Goal: Task Accomplishment & Management: Manage account settings

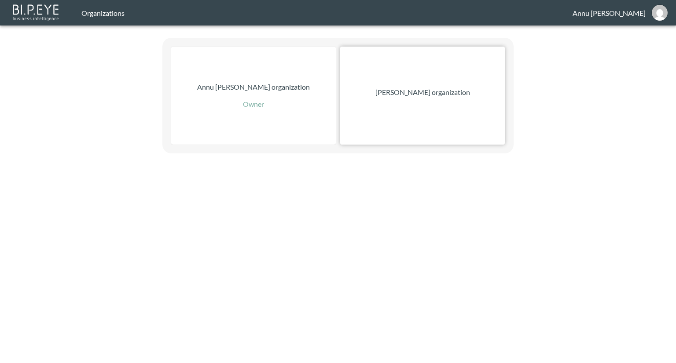
click at [434, 95] on p "[PERSON_NAME] organization" at bounding box center [422, 92] width 95 height 11
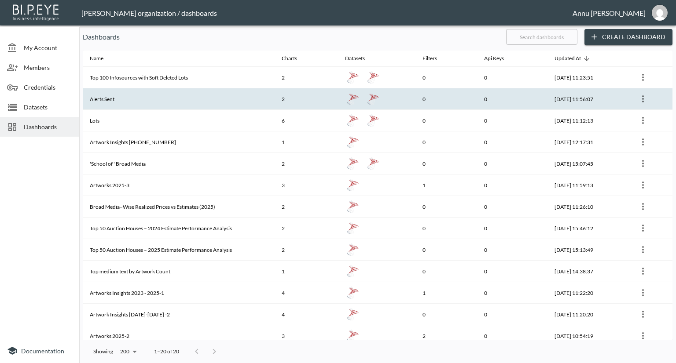
click at [130, 103] on th "Alerts Sent" at bounding box center [179, 99] width 192 height 22
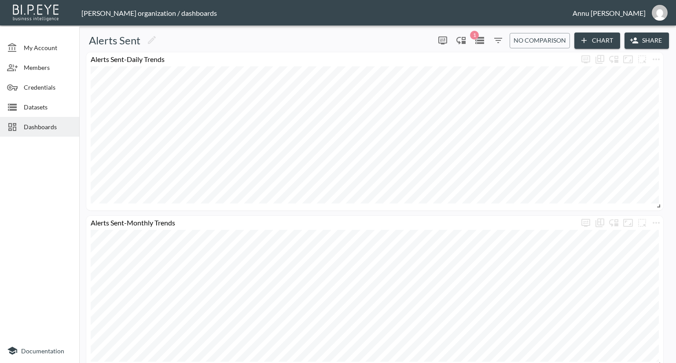
click at [51, 128] on span "Dashboards" at bounding box center [48, 126] width 48 height 9
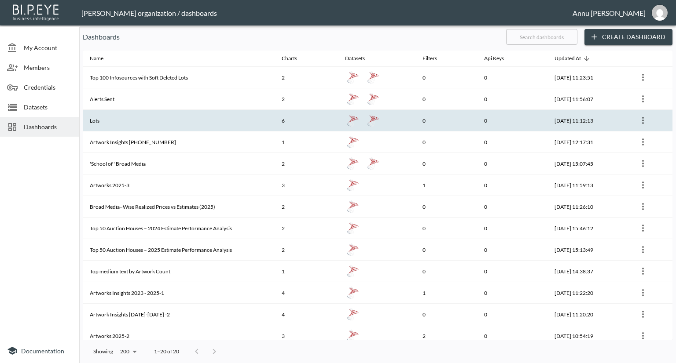
click at [102, 120] on th "Lots" at bounding box center [179, 121] width 192 height 22
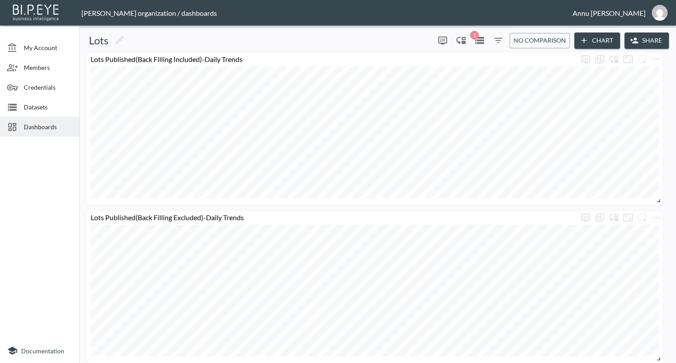
click at [40, 124] on span "Dashboards" at bounding box center [48, 126] width 48 height 9
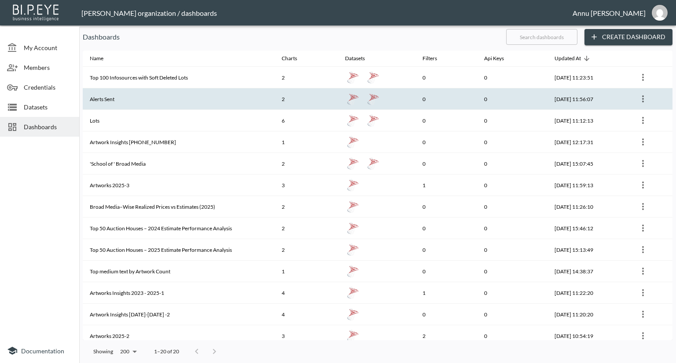
click at [117, 98] on th "Alerts Sent" at bounding box center [179, 99] width 192 height 22
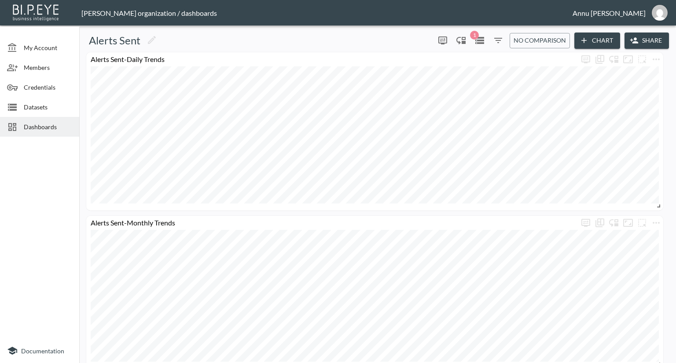
click at [44, 106] on span "Datasets" at bounding box center [48, 106] width 48 height 9
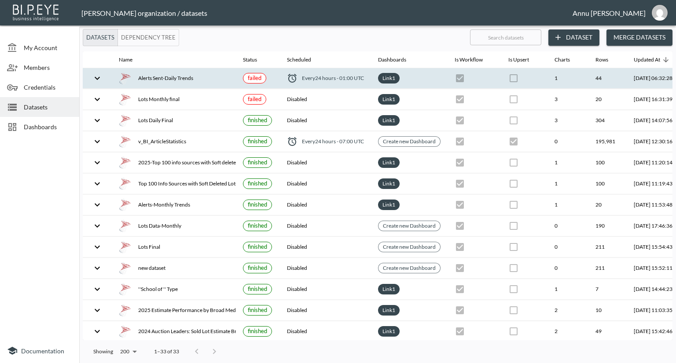
click at [179, 80] on div "Alerts Sent-Daily Trends" at bounding box center [174, 78] width 110 height 12
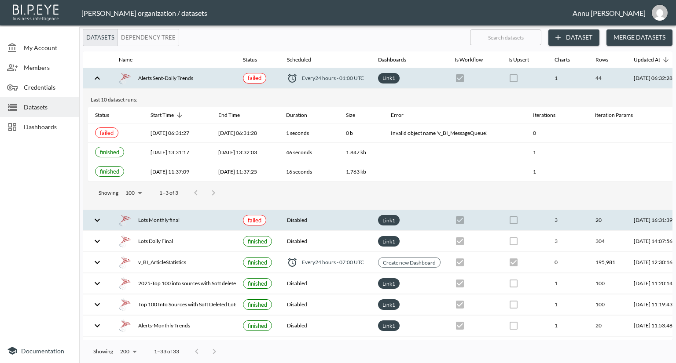
click at [124, 177] on div "Lots Monthly final" at bounding box center [109, 171] width 29 height 11
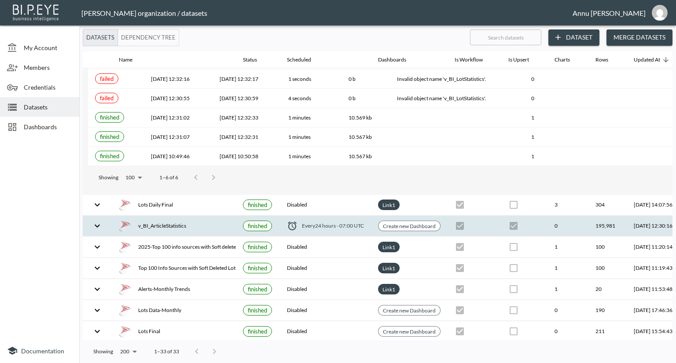
scroll to position [132, 0]
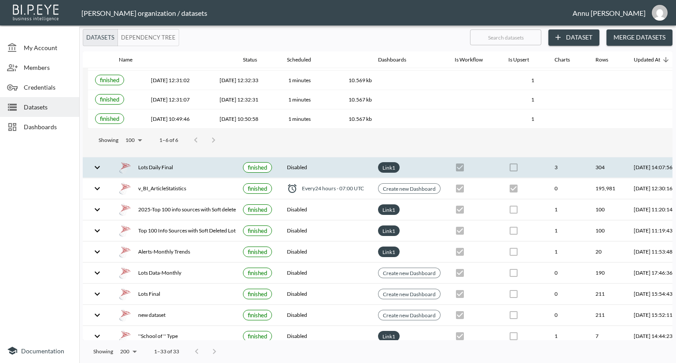
click at [124, 105] on div "Lots Daily Final" at bounding box center [109, 99] width 29 height 11
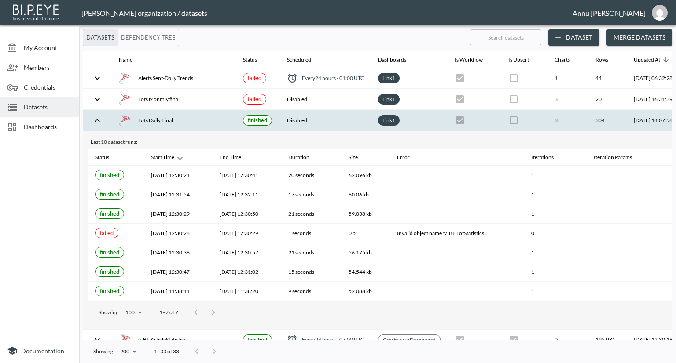
scroll to position [0, 51]
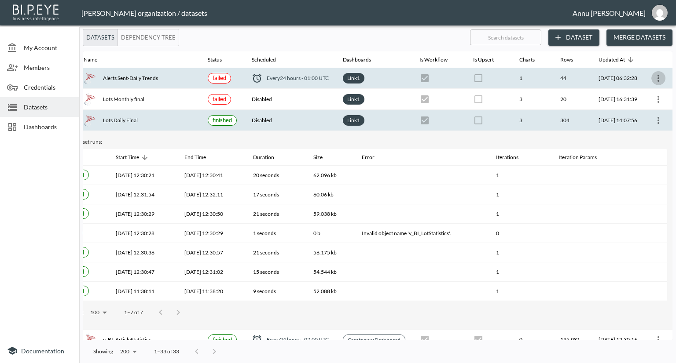
click at [655, 78] on icon "more" at bounding box center [658, 78] width 11 height 11
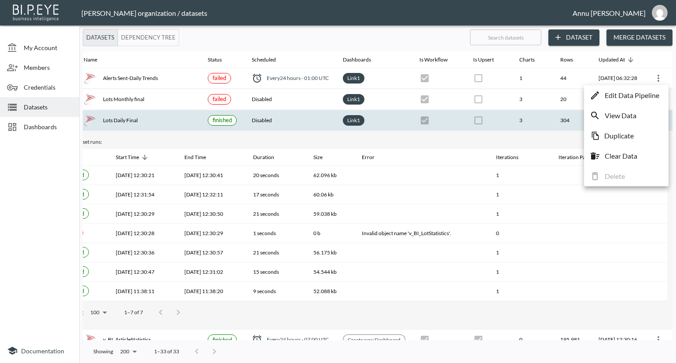
click at [631, 98] on p "Edit Data Pipeline" at bounding box center [631, 95] width 55 height 11
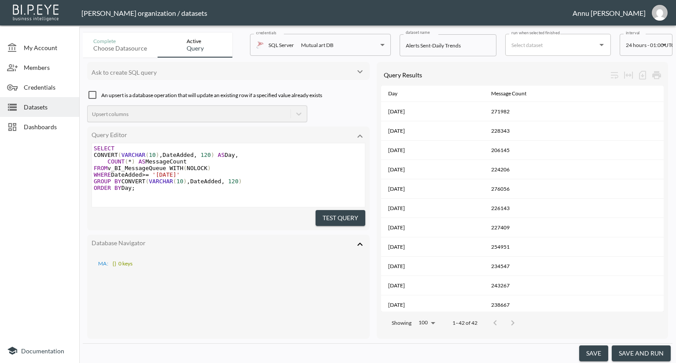
click at [655, 50] on body "BI.P.EYE, Interactive Analytics Dashboards - app [PERSON_NAME] organization / d…" at bounding box center [338, 181] width 676 height 363
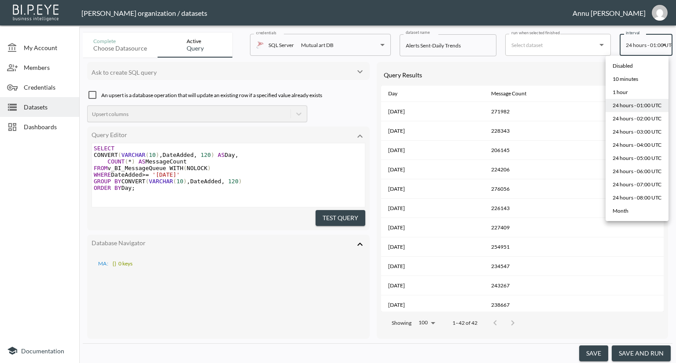
click at [632, 143] on div "24 hours - 04:00 UTC" at bounding box center [636, 145] width 49 height 8
type input "0 4 * * *"
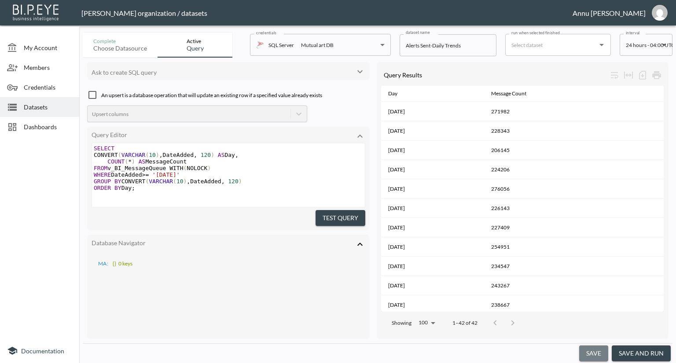
click at [588, 355] on button "save" at bounding box center [593, 354] width 29 height 16
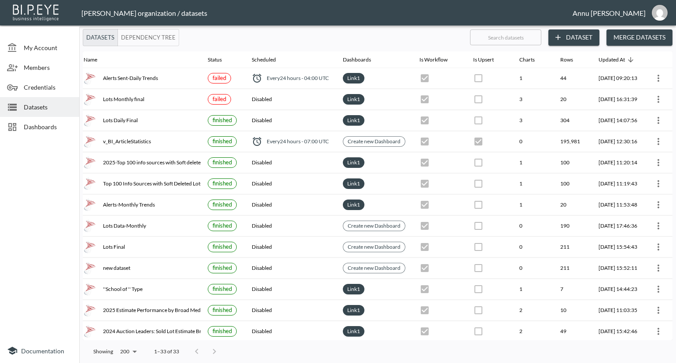
scroll to position [0, 51]
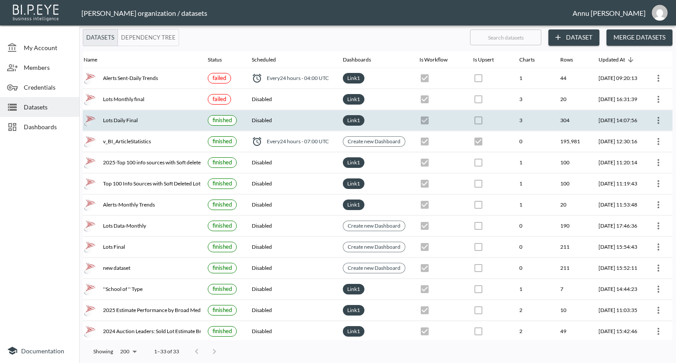
click at [654, 120] on icon "more" at bounding box center [658, 120] width 11 height 11
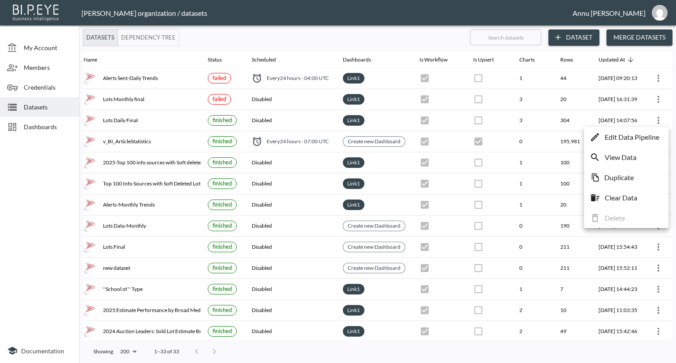
click at [637, 136] on p "Edit Data Pipeline" at bounding box center [631, 137] width 55 height 11
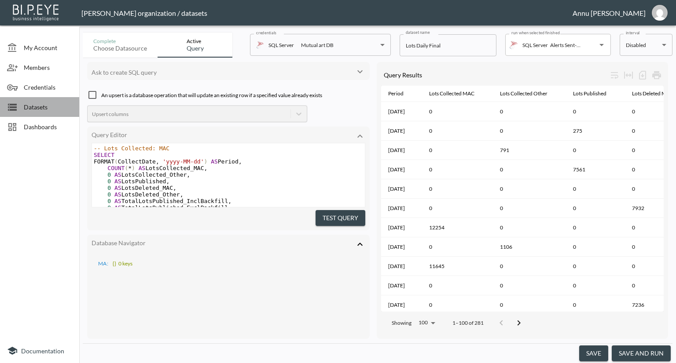
click at [32, 106] on span "Datasets" at bounding box center [48, 106] width 48 height 9
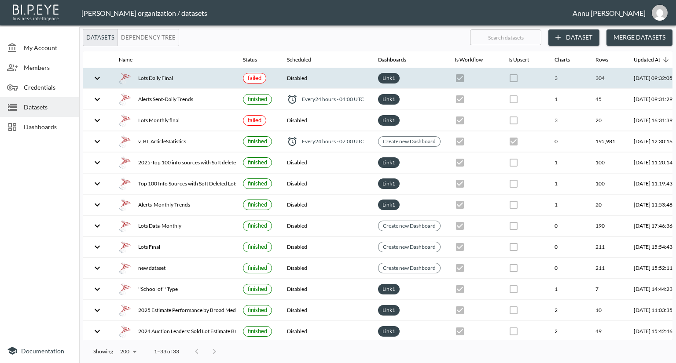
click at [143, 77] on div "Lots Daily Final" at bounding box center [174, 78] width 110 height 12
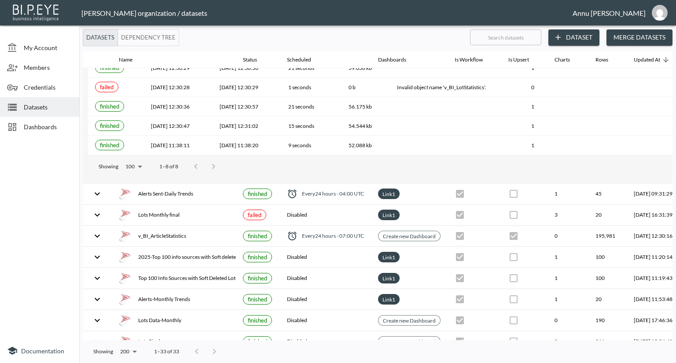
scroll to position [132, 0]
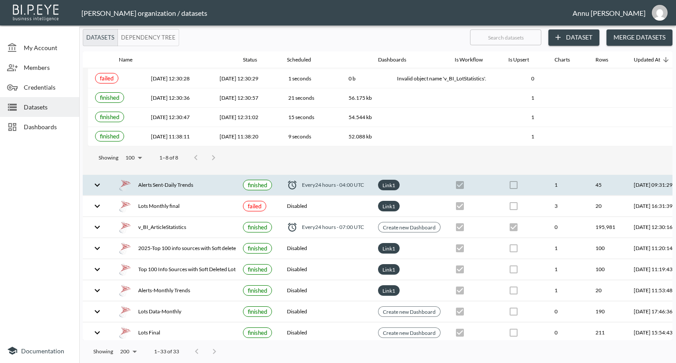
click at [124, 45] on div "Alerts Sent-Daily Trends" at bounding box center [109, 39] width 29 height 11
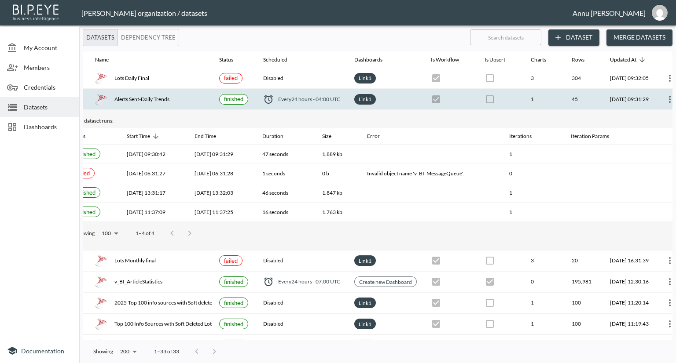
scroll to position [0, 51]
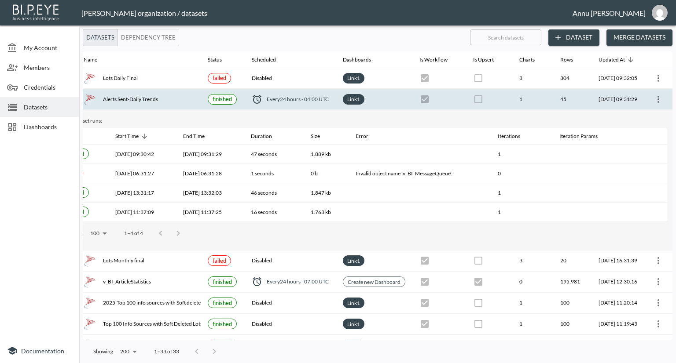
click at [654, 97] on icon "more" at bounding box center [658, 99] width 11 height 11
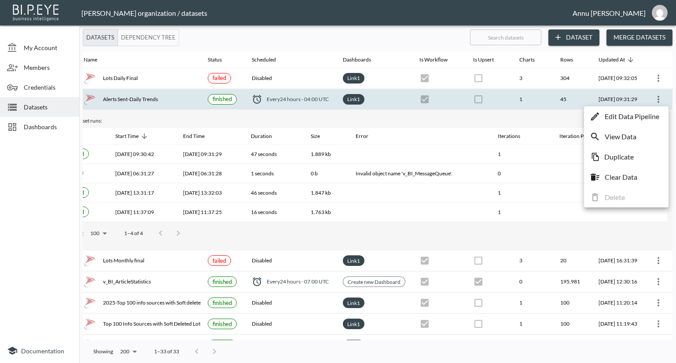
click at [27, 125] on div at bounding box center [338, 181] width 676 height 363
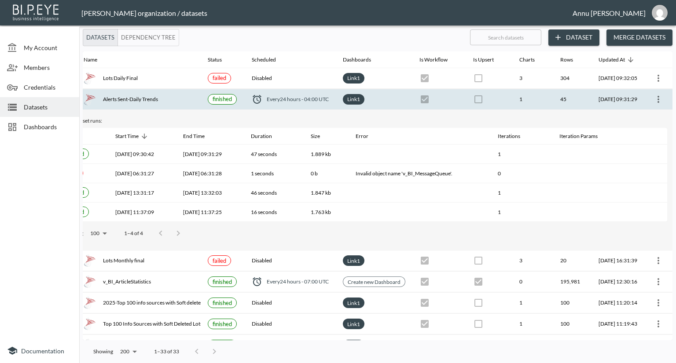
click at [29, 124] on span "Dashboards" at bounding box center [48, 126] width 48 height 9
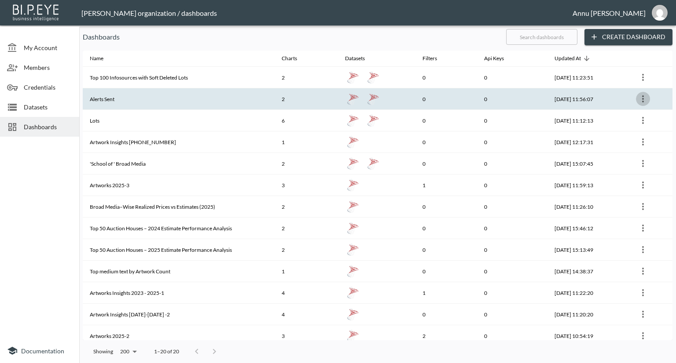
click at [645, 99] on icon "more" at bounding box center [642, 99] width 11 height 11
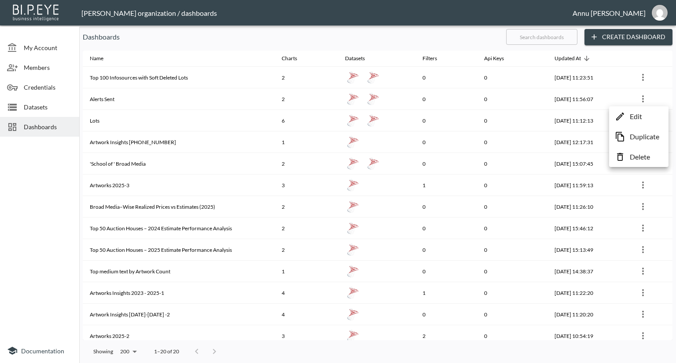
click at [633, 115] on p "Edit" at bounding box center [635, 116] width 12 height 11
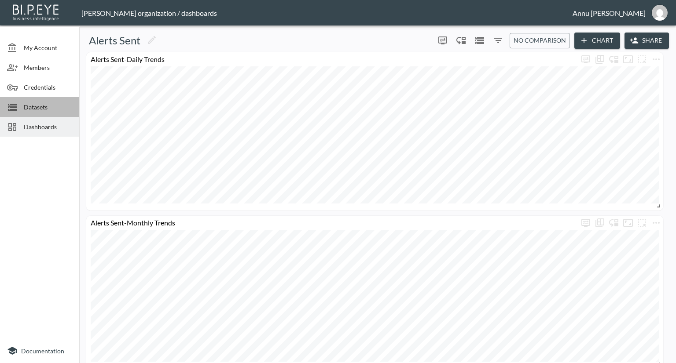
click at [35, 106] on span "Datasets" at bounding box center [48, 106] width 48 height 9
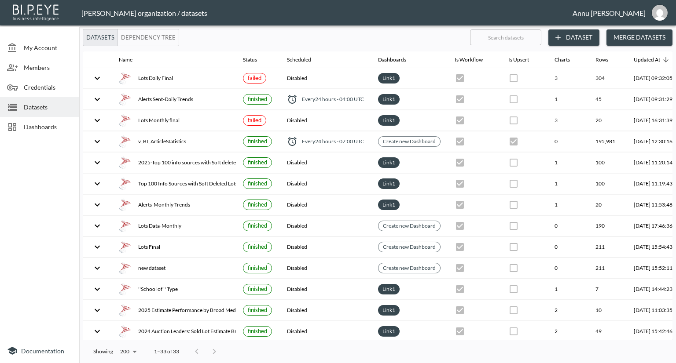
scroll to position [0, 51]
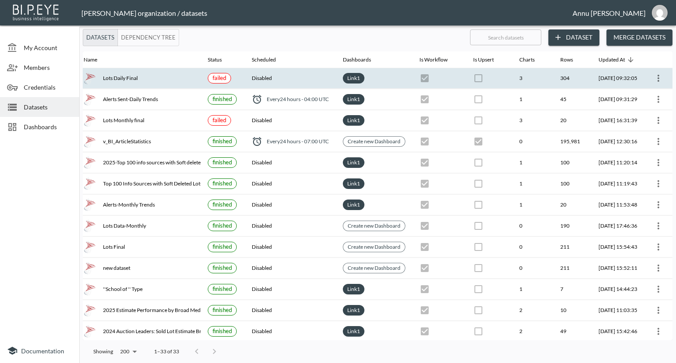
click at [658, 76] on icon "more" at bounding box center [658, 78] width 11 height 11
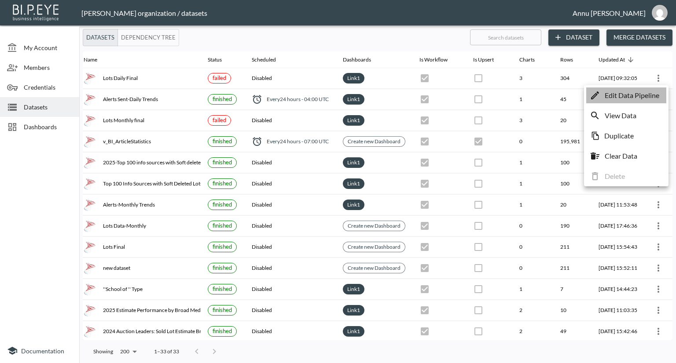
click at [631, 95] on p "Edit Data Pipeline" at bounding box center [631, 95] width 55 height 11
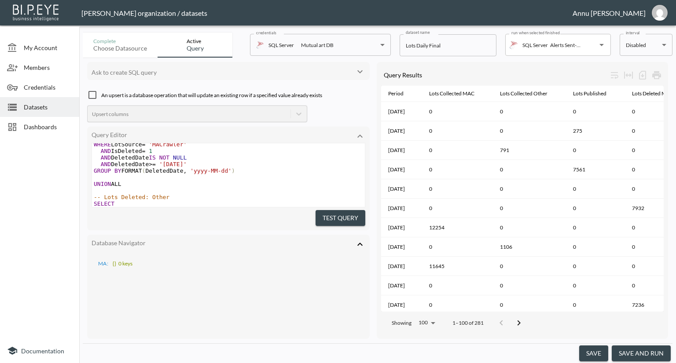
scroll to position [830, 0]
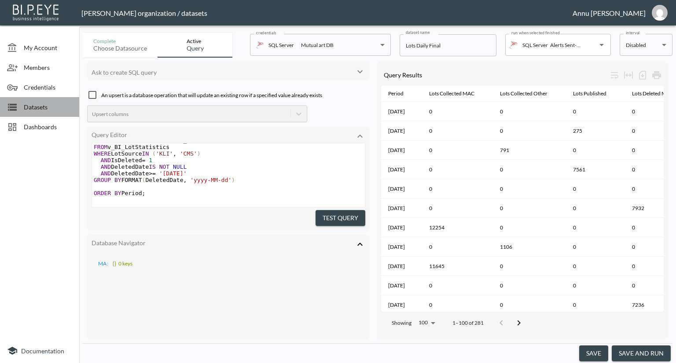
click at [34, 105] on span "Datasets" at bounding box center [48, 106] width 48 height 9
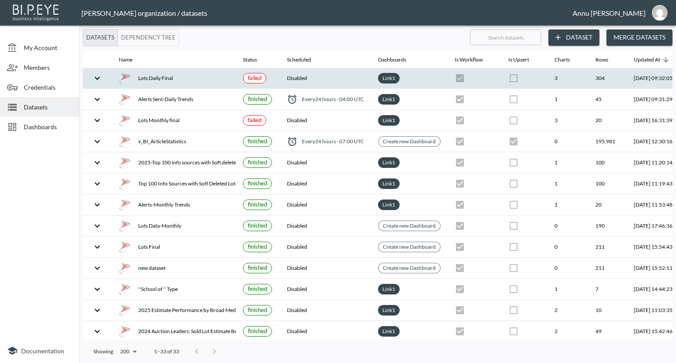
click at [169, 75] on div "Lots Daily Final" at bounding box center [174, 78] width 110 height 12
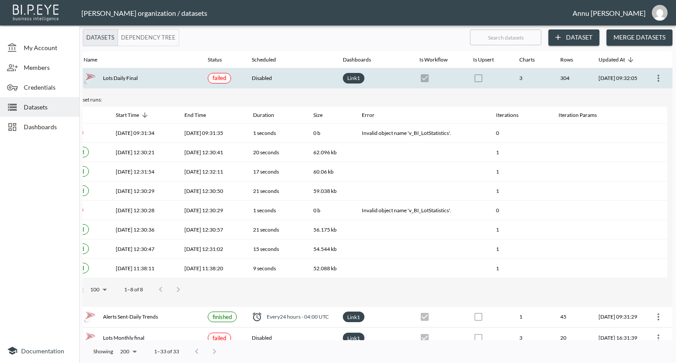
scroll to position [0, 51]
click at [657, 78] on icon "more" at bounding box center [658, 78] width 2 height 7
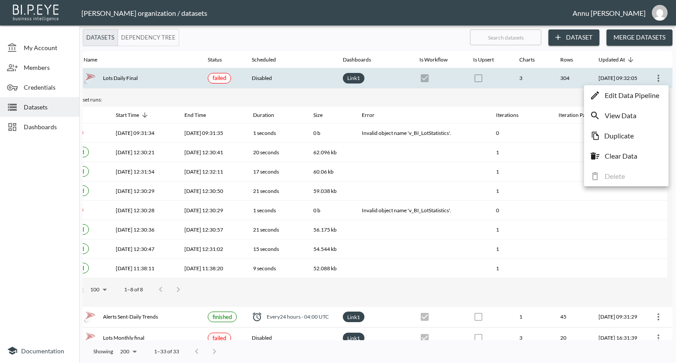
click at [635, 92] on p "Edit Data Pipeline" at bounding box center [631, 95] width 55 height 11
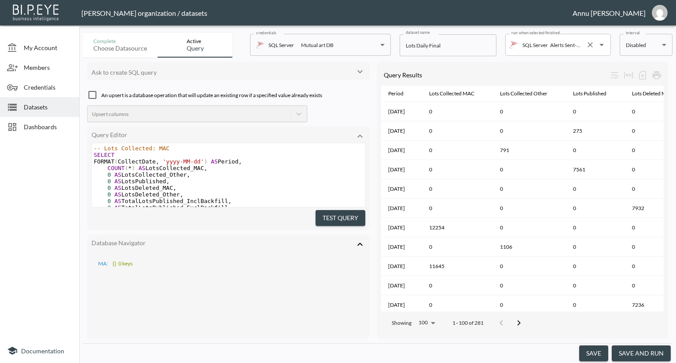
click at [589, 46] on icon "Clear" at bounding box center [589, 44] width 9 height 9
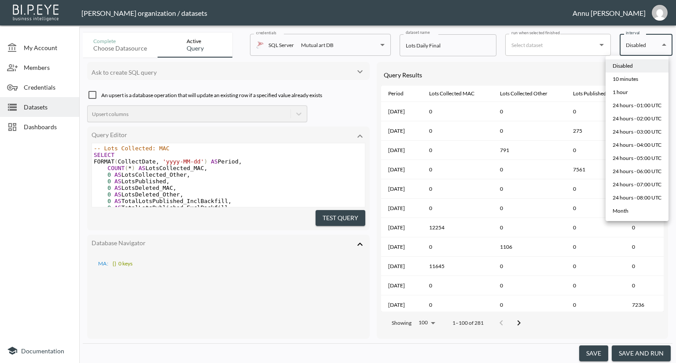
click at [663, 47] on body "BI.P.EYE, Interactive Analytics Dashboards - app [PERSON_NAME] organization / d…" at bounding box center [338, 181] width 676 height 363
click at [644, 157] on div "24 hours - 05:00 UTC" at bounding box center [636, 158] width 49 height 8
type input "0 5 * * *"
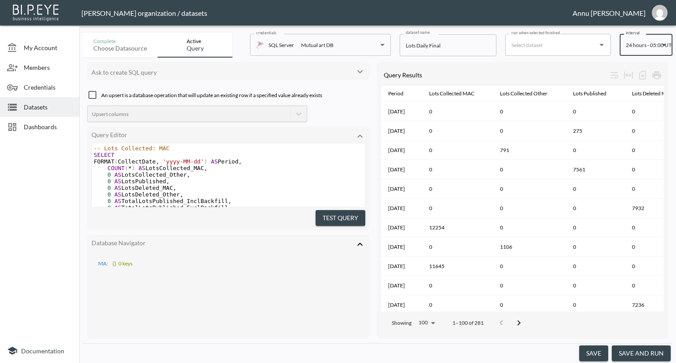
click at [596, 350] on button "save" at bounding box center [593, 354] width 29 height 16
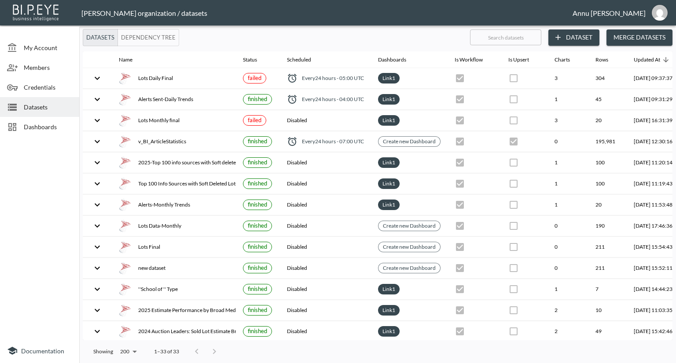
click at [48, 108] on span "Datasets" at bounding box center [48, 106] width 48 height 9
click at [655, 9] on img "annu@mutualart.com" at bounding box center [659, 13] width 16 height 16
click at [628, 50] on li "Logout" at bounding box center [637, 51] width 76 height 16
